Goal: Find specific page/section: Find specific page/section

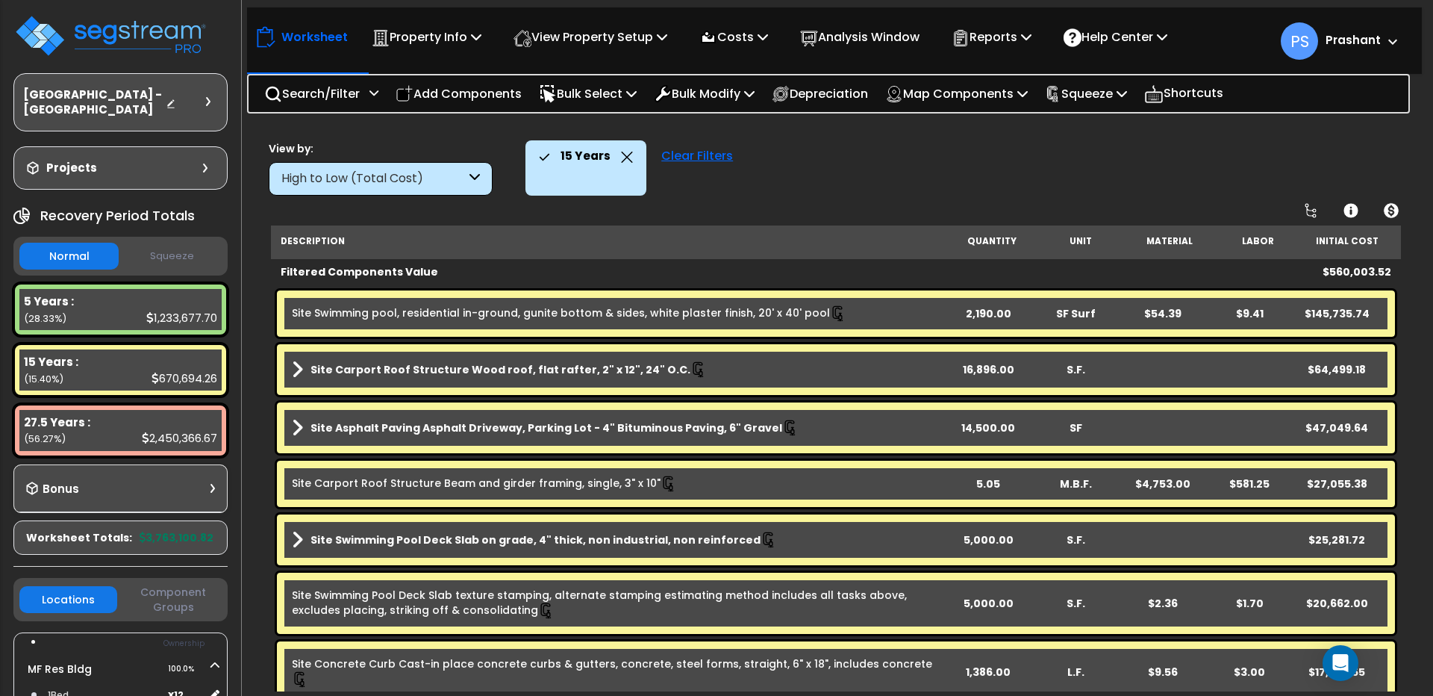
click at [682, 154] on div "Clear Filters" at bounding box center [697, 167] width 87 height 55
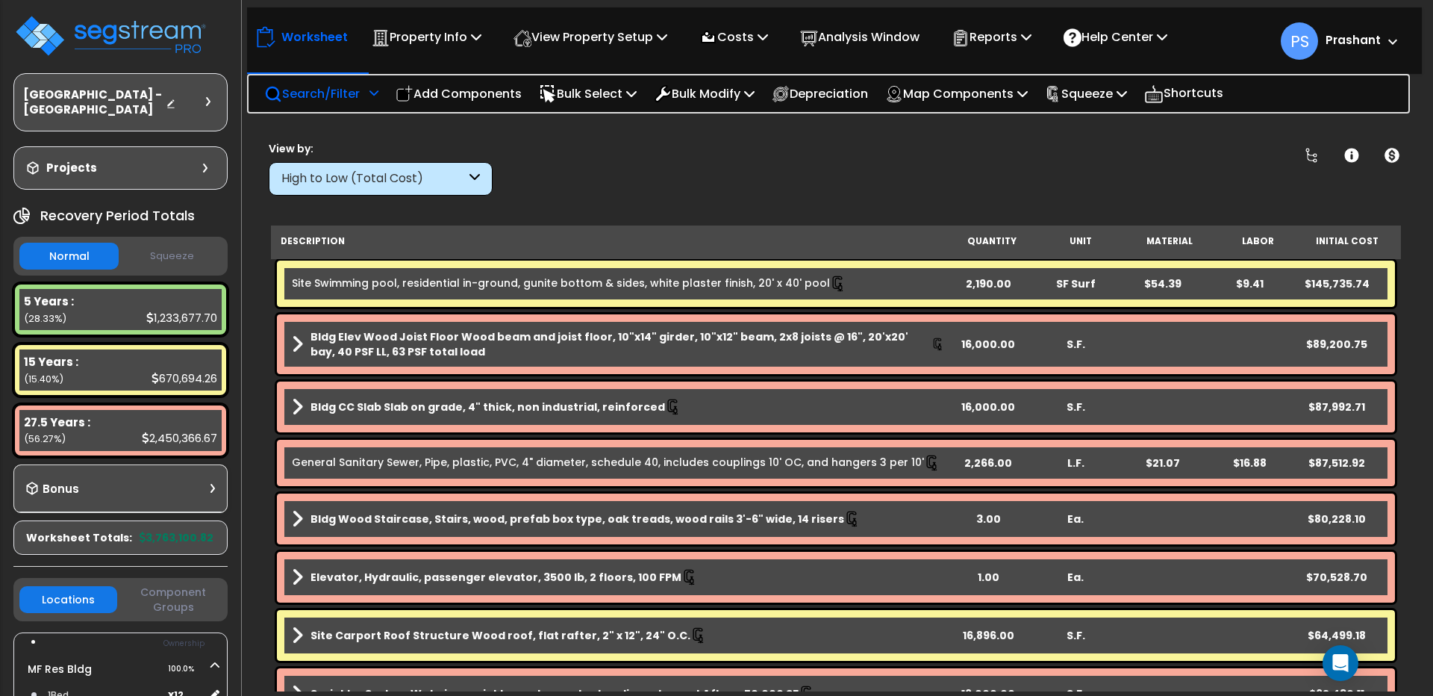
click at [314, 93] on p "Search/Filter" at bounding box center [312, 94] width 96 height 20
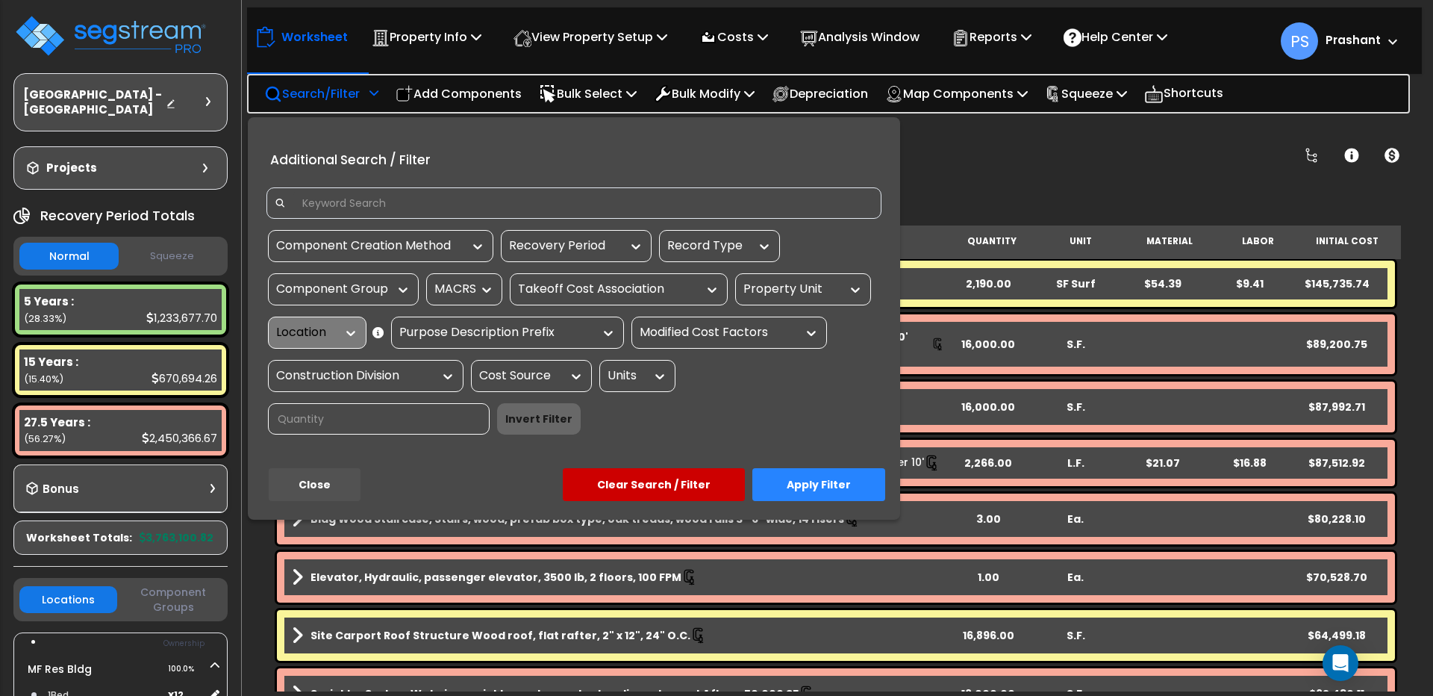
click at [795, 291] on div "Property Unit" at bounding box center [791, 289] width 97 height 17
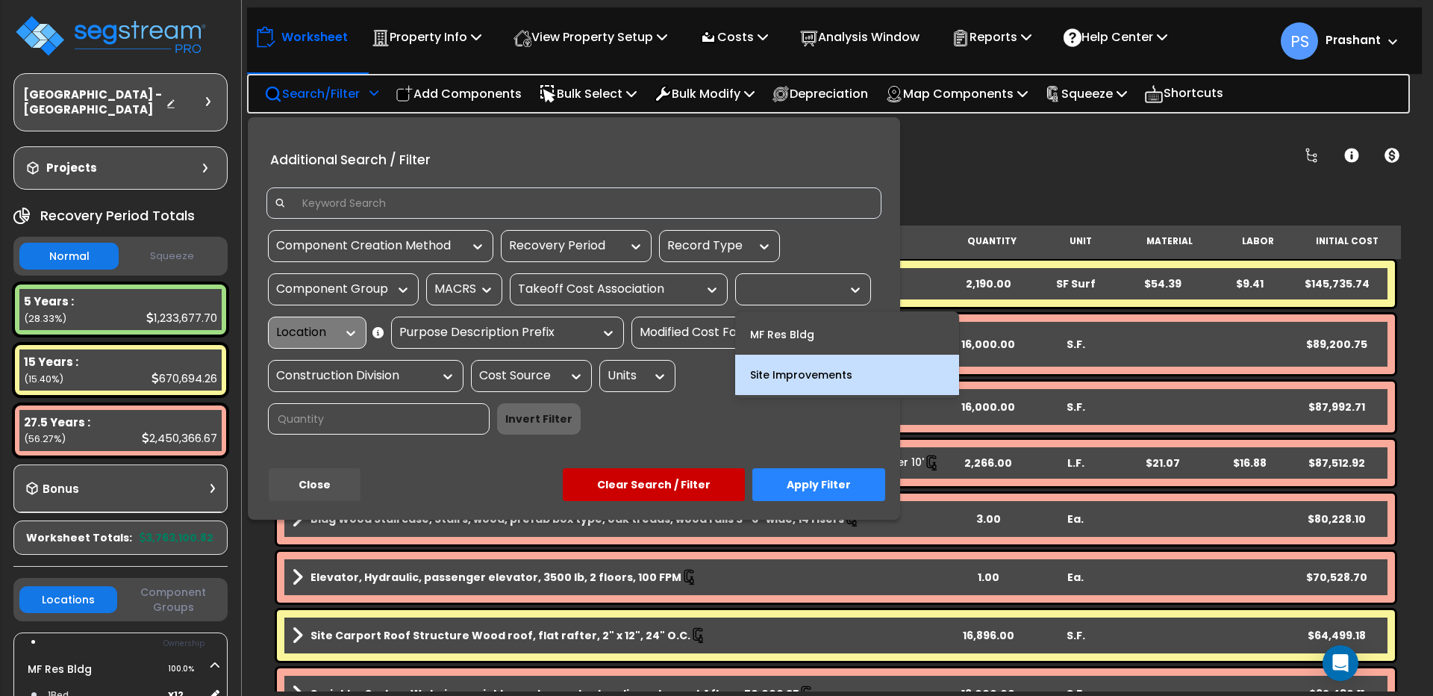
click at [790, 366] on div "Site Improvements" at bounding box center [847, 375] width 224 height 40
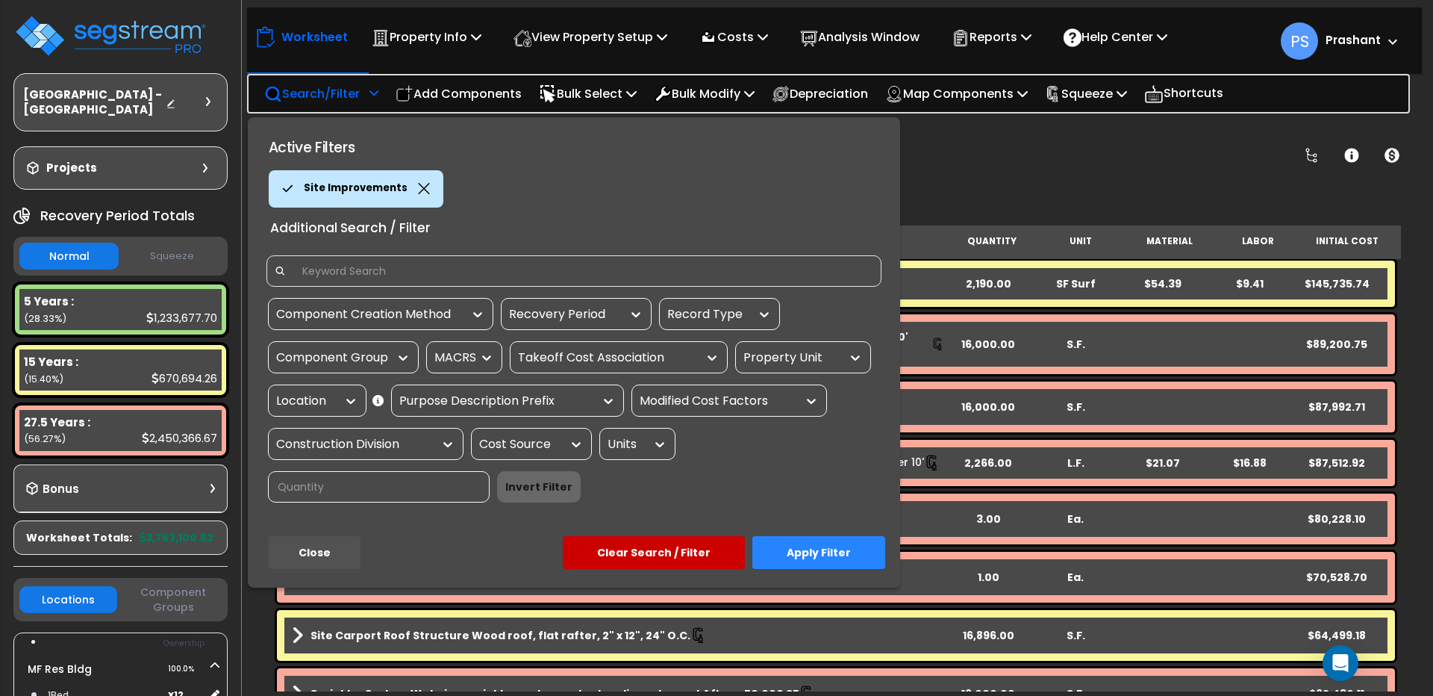
click at [856, 550] on button "Apply Filter" at bounding box center [818, 552] width 133 height 33
